Goal: Information Seeking & Learning: Learn about a topic

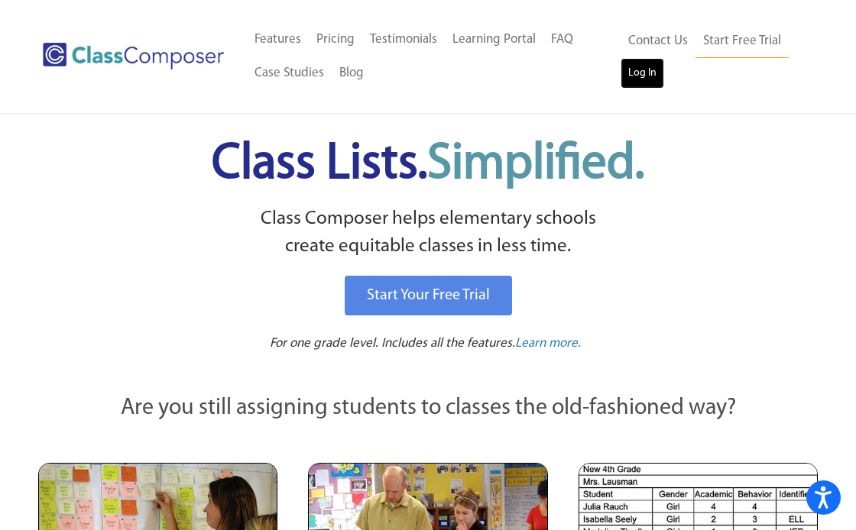
click at [637, 68] on link "Log In" at bounding box center [643, 73] width 44 height 31
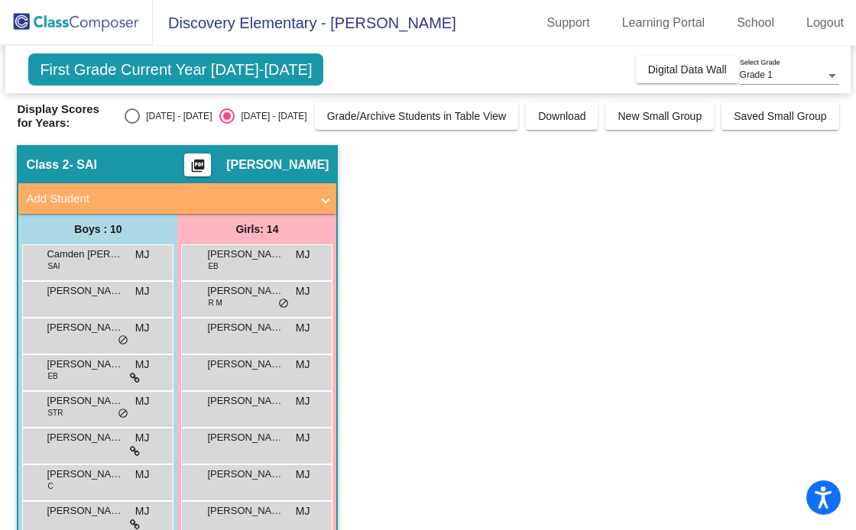
click at [140, 115] on div "Select an option" at bounding box center [132, 116] width 15 height 15
click at [132, 124] on input "[DATE] - [DATE]" at bounding box center [131, 124] width 1 height 1
radio input "true"
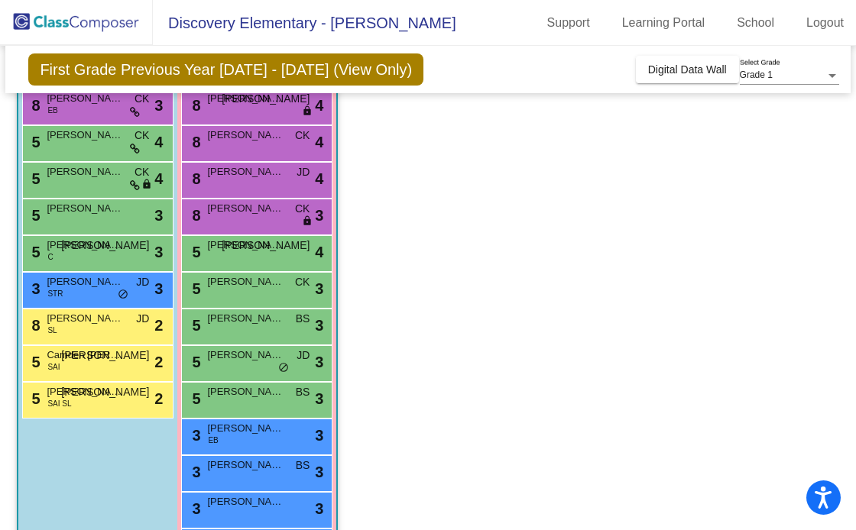
scroll to position [203, 0]
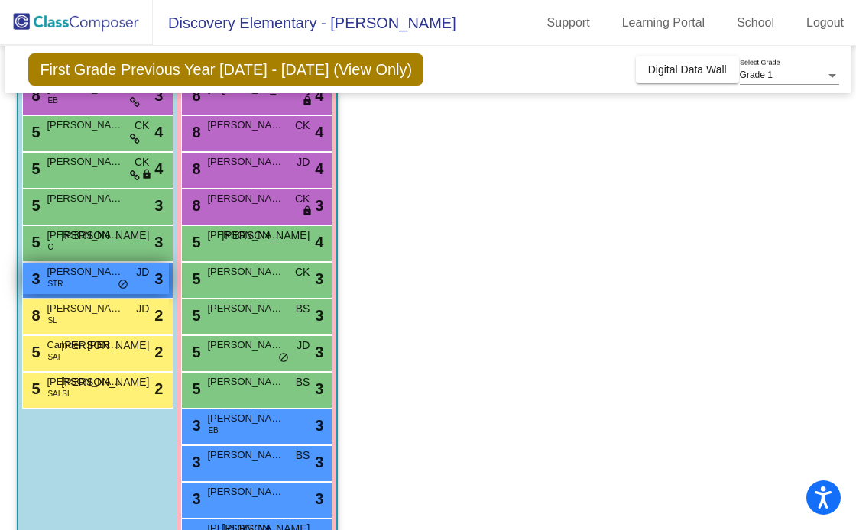
click at [78, 289] on div "3 Emilio R. Bueno Acevedo STR JD lock do_not_disturb_alt 3" at bounding box center [96, 278] width 146 height 31
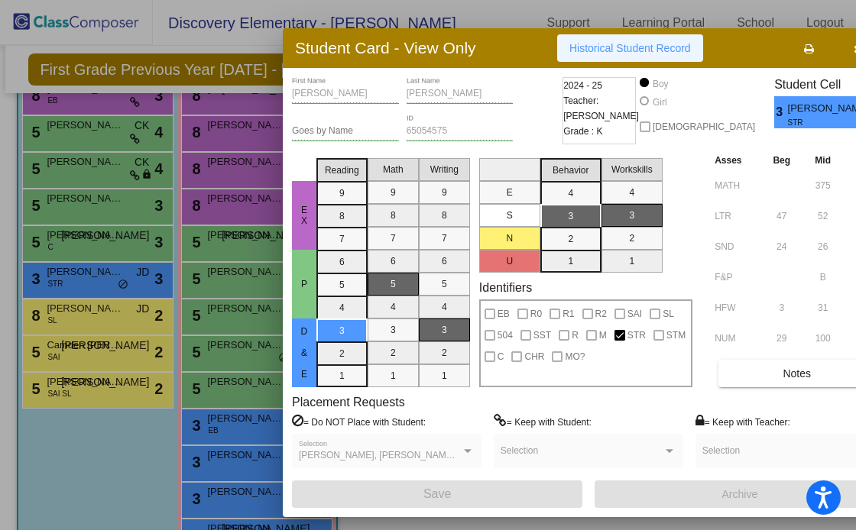
click at [647, 54] on span "Historical Student Record" at bounding box center [630, 48] width 122 height 12
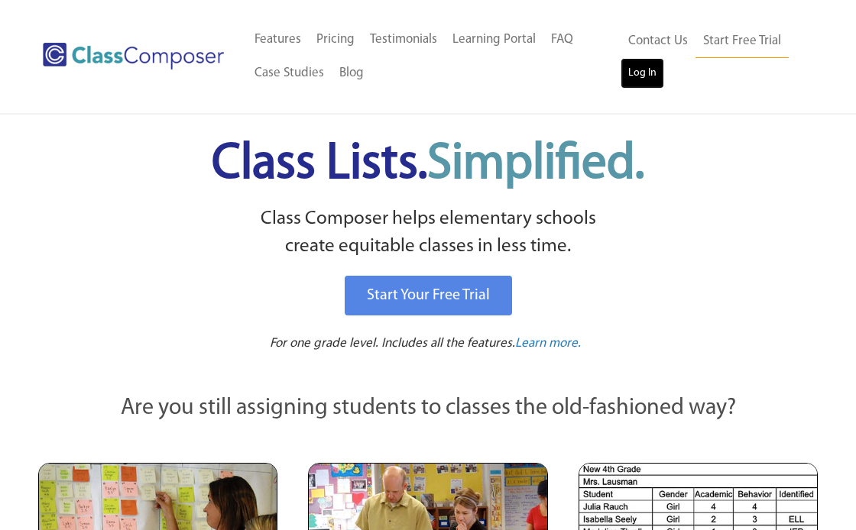
click at [650, 79] on link "Log In" at bounding box center [643, 73] width 44 height 31
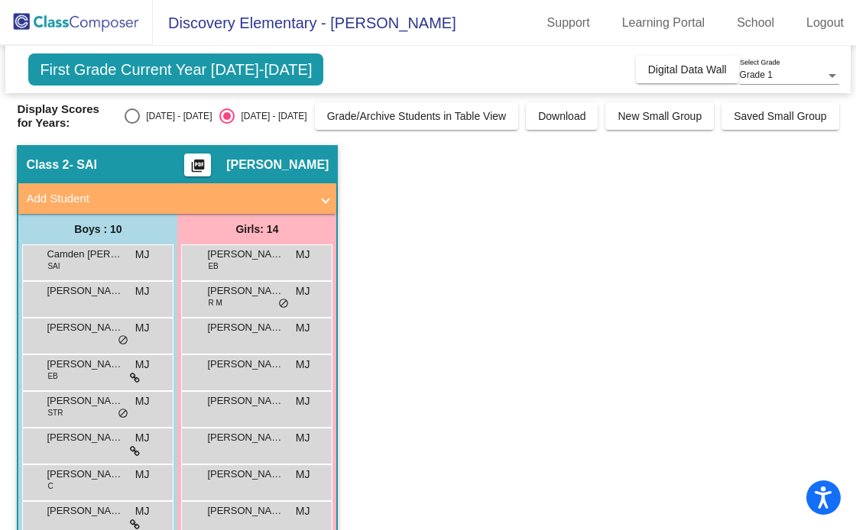
click at [132, 116] on div "Select an option" at bounding box center [132, 116] width 0 height 0
click at [132, 124] on input "2024 - 2025" at bounding box center [131, 124] width 1 height 1
radio input "true"
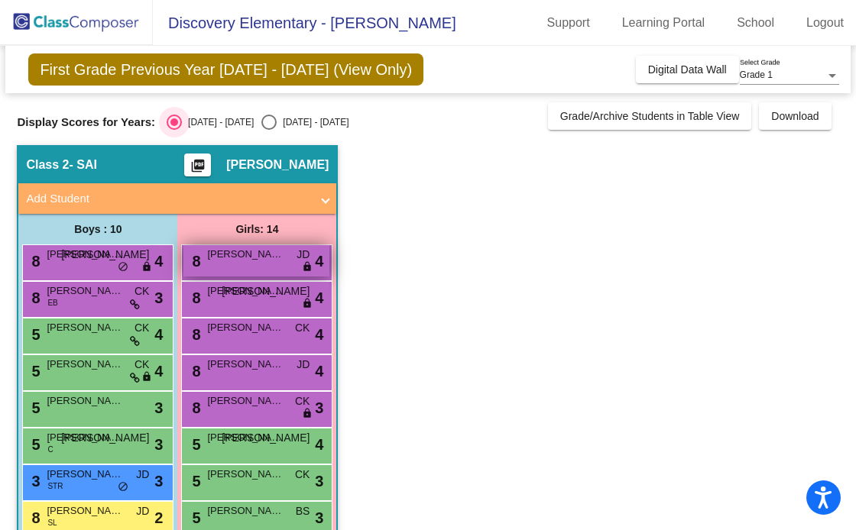
click at [232, 269] on div "8 Lillian Bober JD lock do_not_disturb_alt 4" at bounding box center [256, 260] width 146 height 31
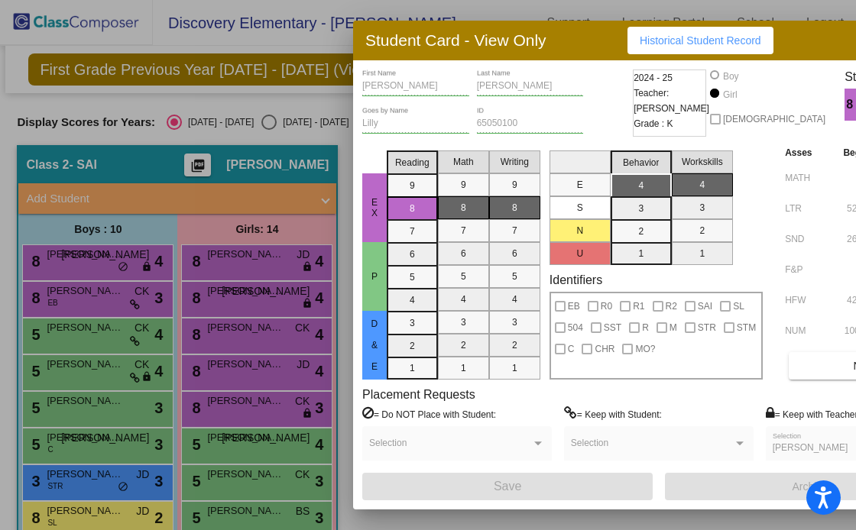
click at [660, 41] on span "Historical Student Record" at bounding box center [701, 40] width 122 height 12
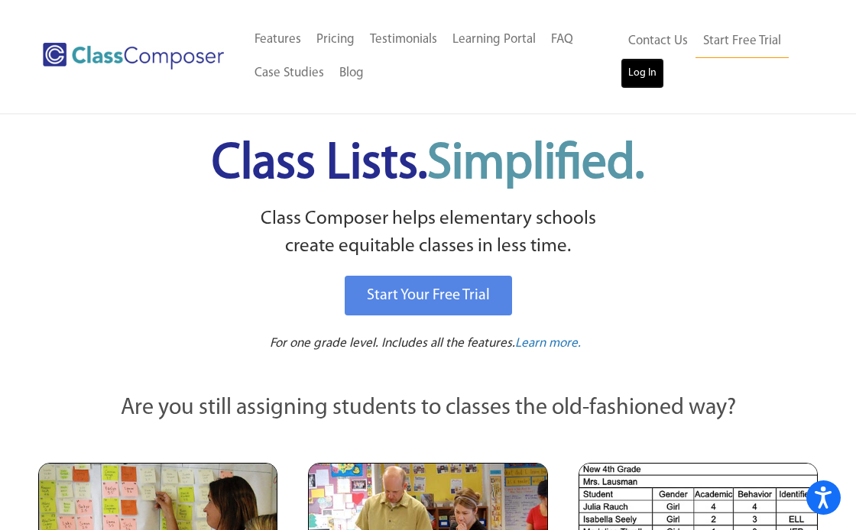
click at [642, 76] on link "Log In" at bounding box center [643, 73] width 44 height 31
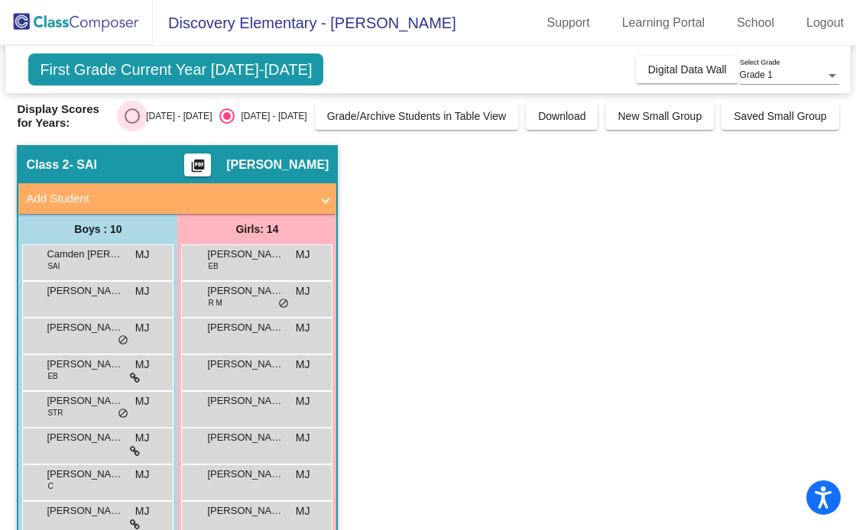
click at [132, 116] on div "Select an option" at bounding box center [132, 116] width 0 height 0
click at [132, 124] on input "[DATE] - [DATE]" at bounding box center [131, 124] width 1 height 1
radio input "true"
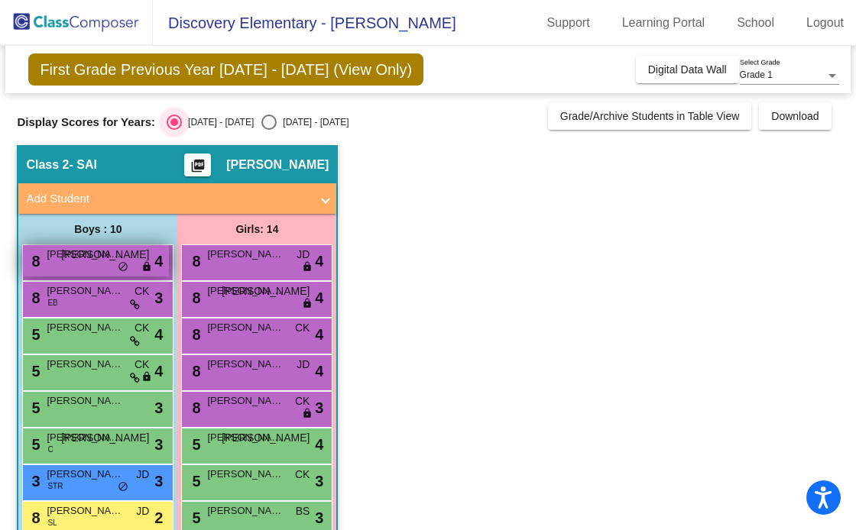
click at [106, 258] on span "[PERSON_NAME]" at bounding box center [85, 254] width 76 height 15
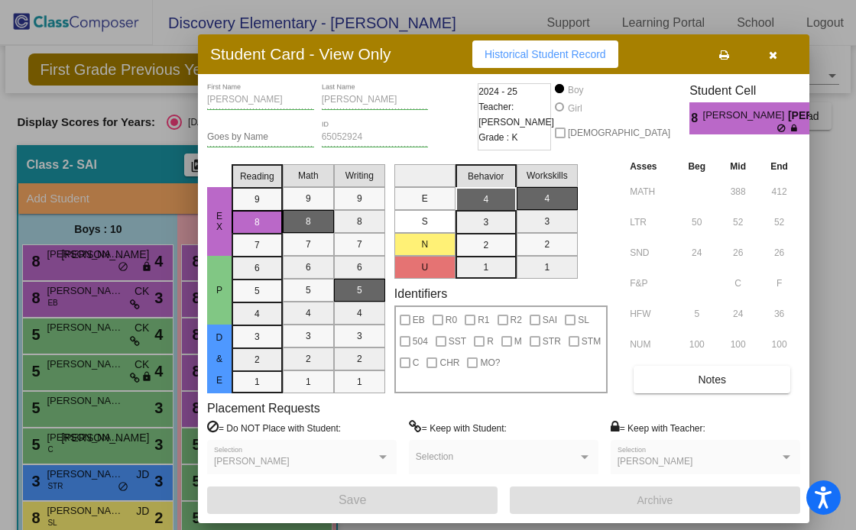
click at [527, 53] on span "Historical Student Record" at bounding box center [545, 54] width 122 height 12
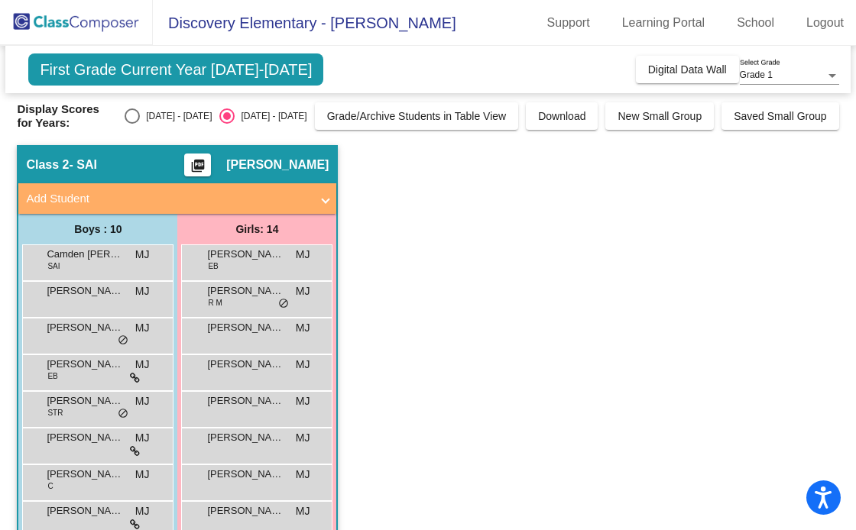
click at [132, 116] on div "Select an option" at bounding box center [132, 116] width 0 height 0
click at [132, 124] on input "[DATE] - [DATE]" at bounding box center [131, 124] width 1 height 1
radio input "true"
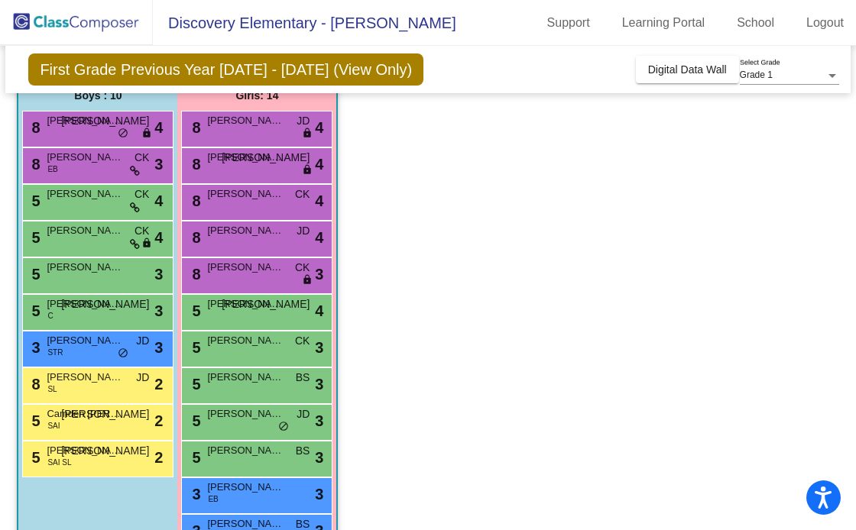
scroll to position [131, 0]
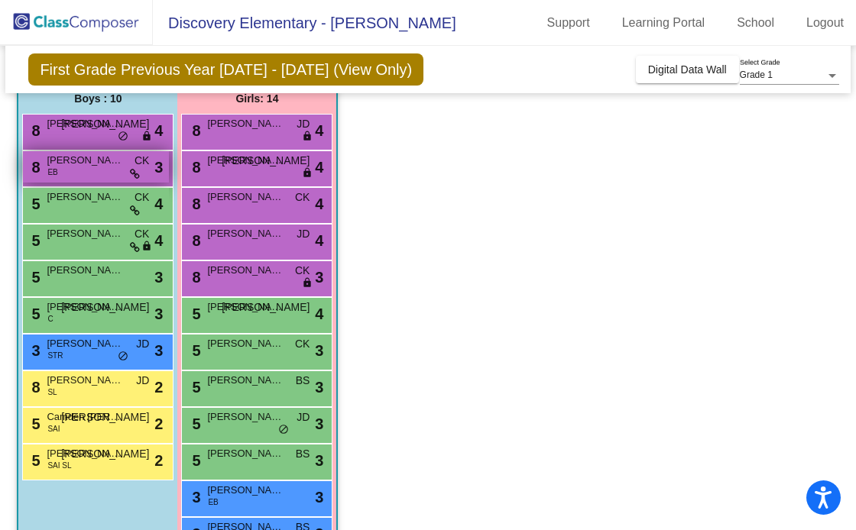
click at [101, 167] on div "8 [PERSON_NAME] CK lock do_not_disturb_alt 3" at bounding box center [96, 166] width 146 height 31
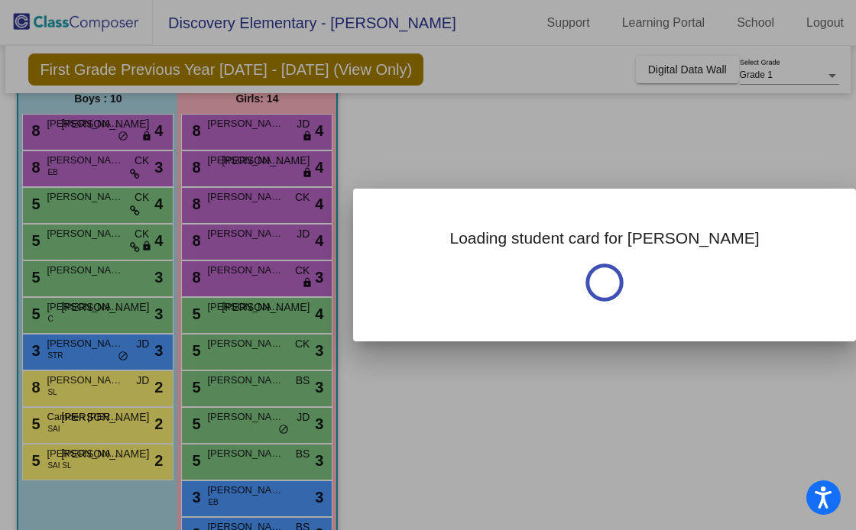
click at [109, 170] on div at bounding box center [428, 265] width 856 height 530
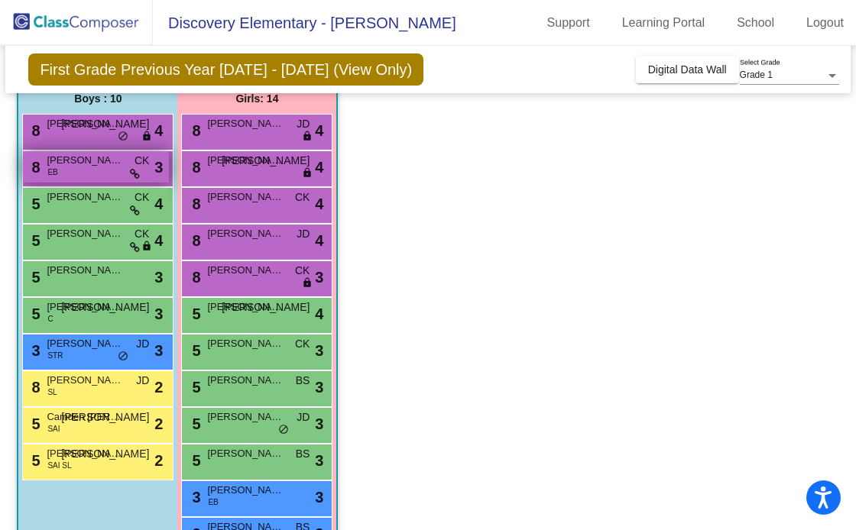
click at [90, 177] on div "8 [PERSON_NAME] CK lock do_not_disturb_alt 3" at bounding box center [96, 166] width 146 height 31
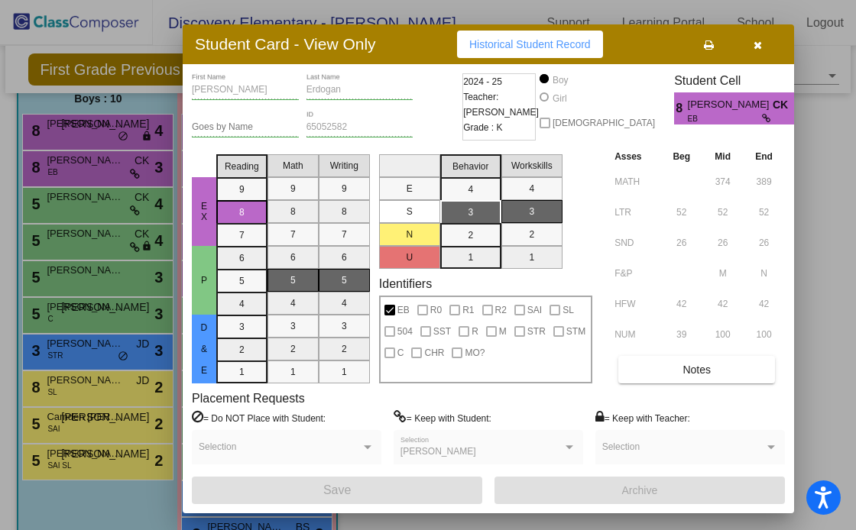
click at [753, 47] on icon "button" at bounding box center [757, 45] width 8 height 11
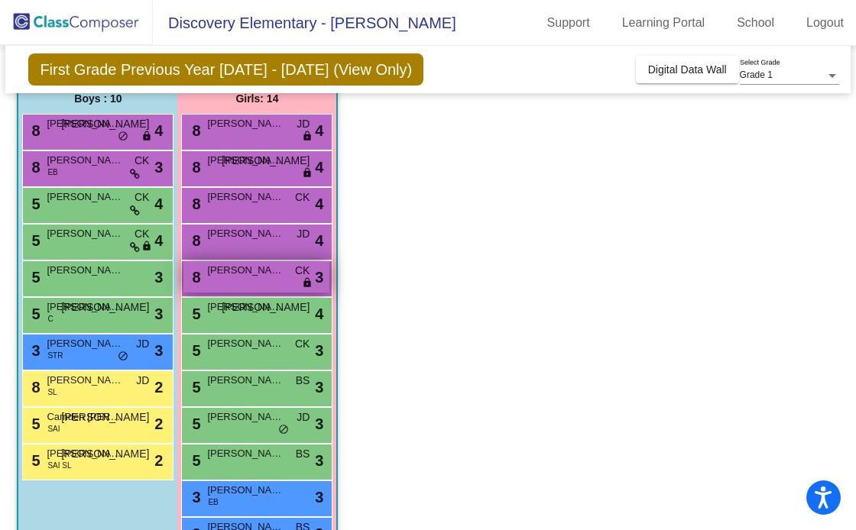
click at [257, 280] on div "8 [PERSON_NAME] CK lock do_not_disturb_alt 3" at bounding box center [256, 276] width 146 height 31
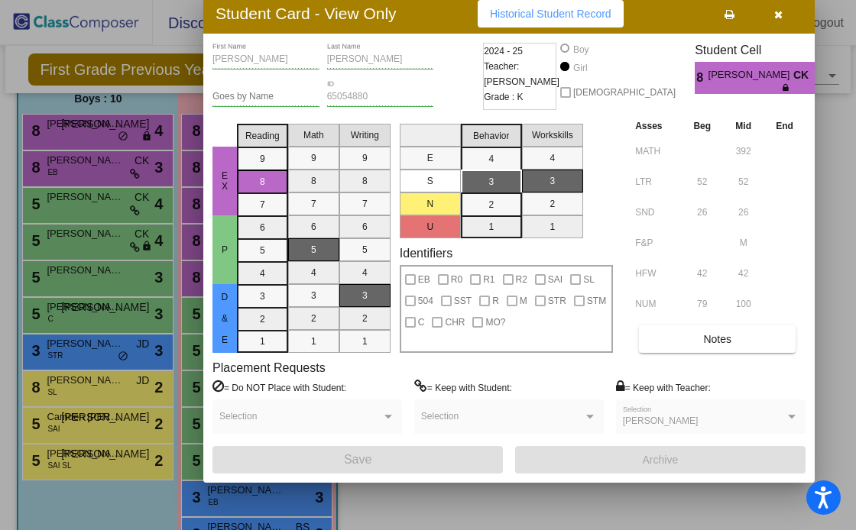
click at [753, 21] on button "button" at bounding box center [777, 14] width 49 height 28
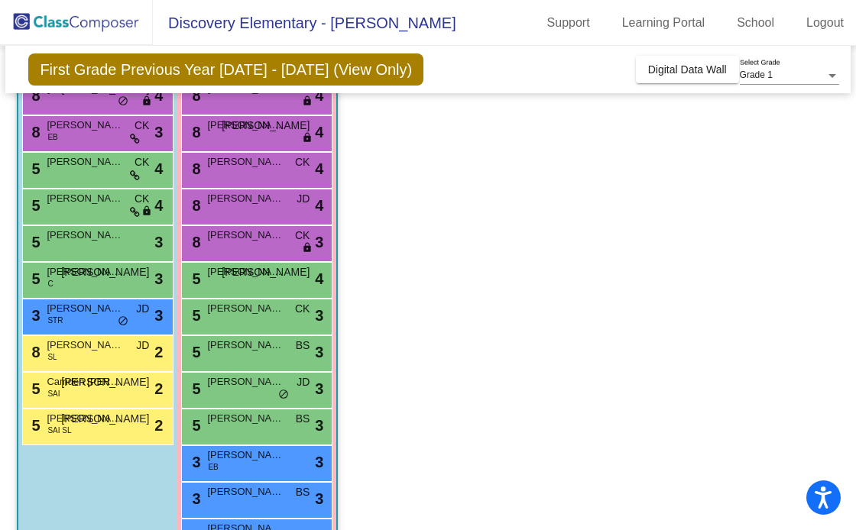
scroll to position [203, 0]
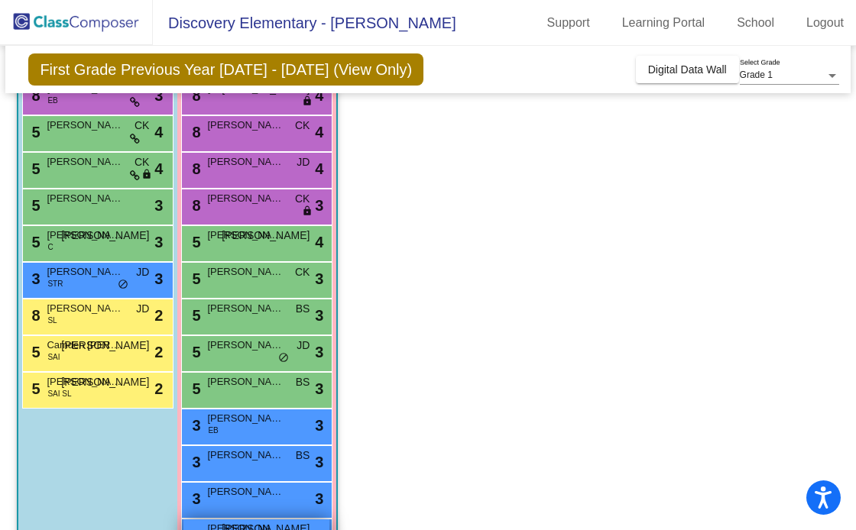
click at [251, 530] on span "[PERSON_NAME]" at bounding box center [245, 528] width 76 height 15
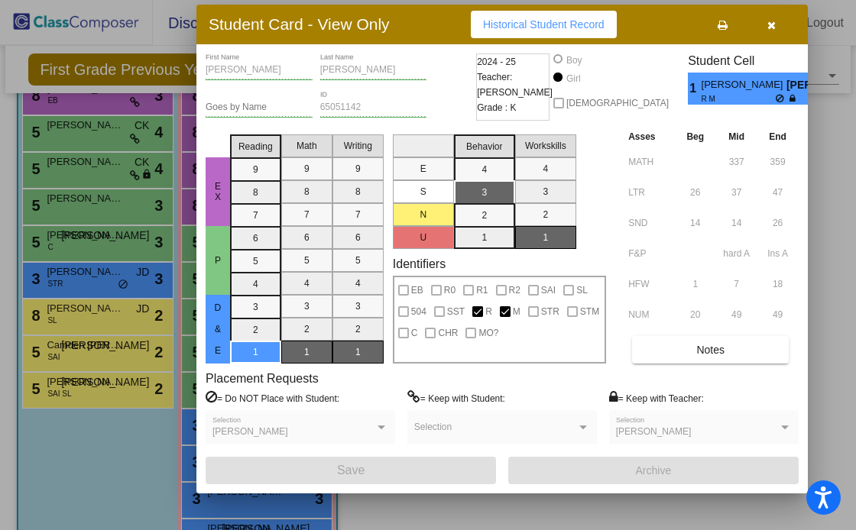
click at [767, 31] on icon "button" at bounding box center [771, 25] width 8 height 11
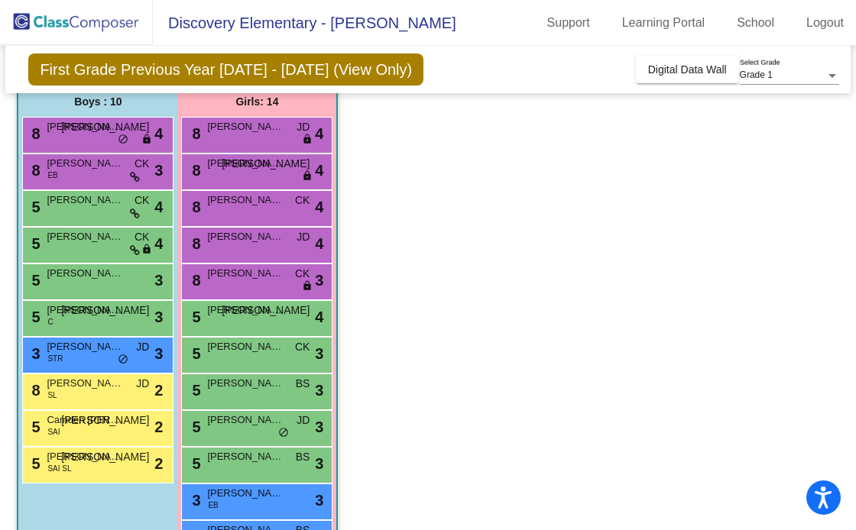
scroll to position [0, 0]
